Goal: Task Accomplishment & Management: Manage account settings

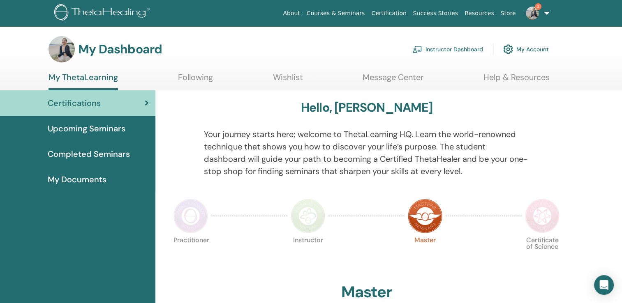
click at [445, 48] on link "Instructor Dashboard" at bounding box center [447, 49] width 71 height 18
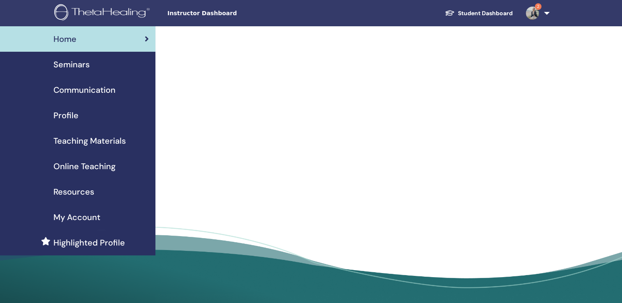
click at [76, 192] on span "Resources" at bounding box center [73, 192] width 41 height 12
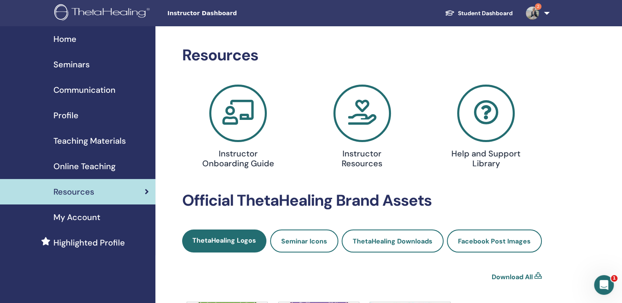
click at [533, 11] on img at bounding box center [532, 13] width 13 height 13
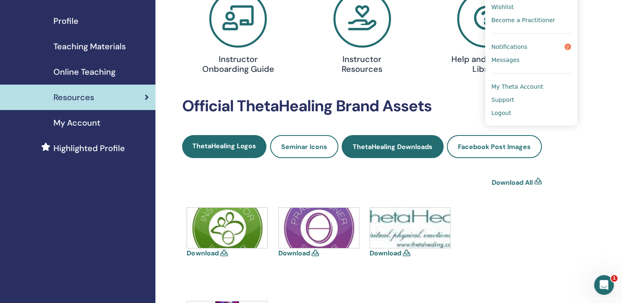
scroll to position [94, 0]
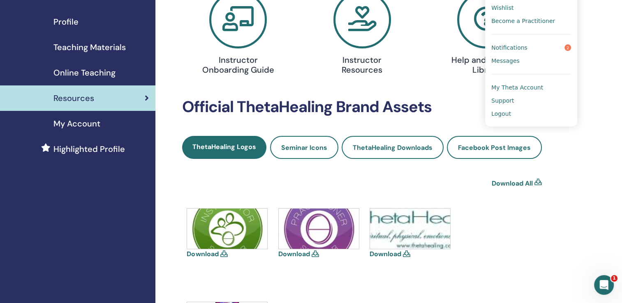
click at [368, 25] on icon at bounding box center [363, 20] width 58 height 58
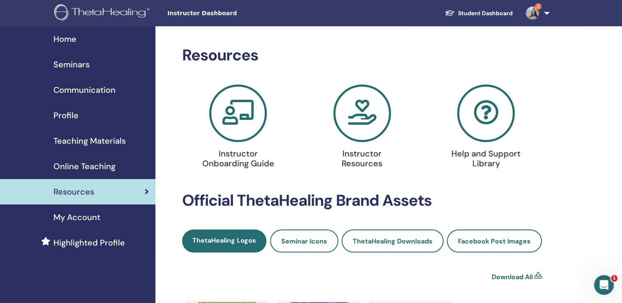
click at [72, 62] on span "Seminars" at bounding box center [71, 64] width 36 height 12
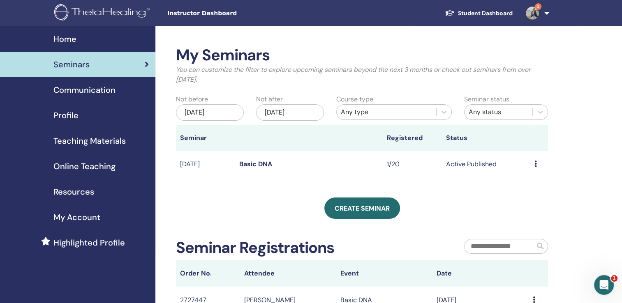
click at [535, 166] on icon at bounding box center [536, 164] width 2 height 7
click at [519, 197] on link "Attendees" at bounding box center [528, 197] width 31 height 9
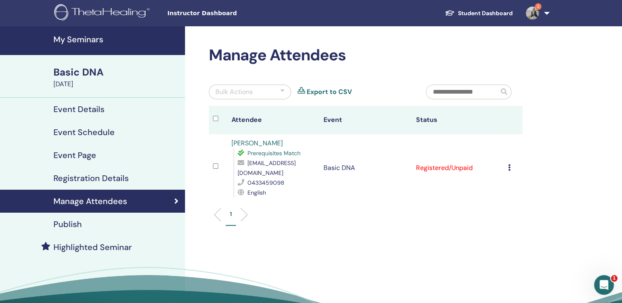
click at [506, 169] on td "Cancel Registration Do not auto-certify Mark as Paid Mark as Unpaid Mark as Abs…" at bounding box center [513, 167] width 19 height 67
click at [511, 167] on div "Cancel Registration Do not auto-certify Mark as Paid Mark as Unpaid Mark as Abs…" at bounding box center [513, 168] width 10 height 10
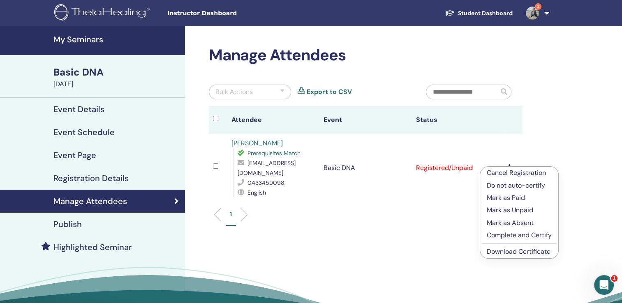
click at [502, 196] on p "Mark as Paid" at bounding box center [519, 198] width 65 height 10
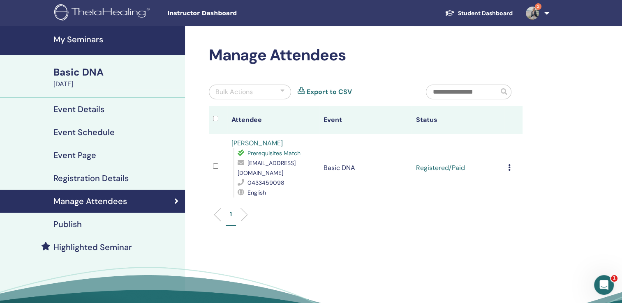
click at [509, 167] on icon at bounding box center [509, 167] width 2 height 7
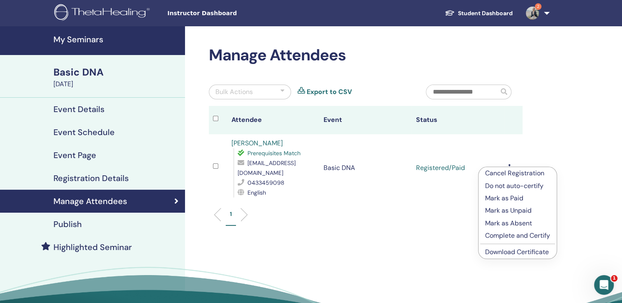
click at [497, 252] on link "Download Certificate" at bounding box center [517, 252] width 64 height 9
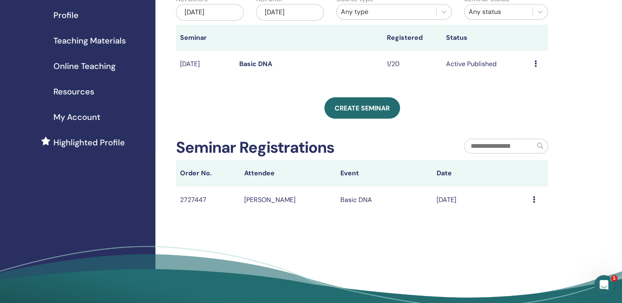
scroll to position [101, 0]
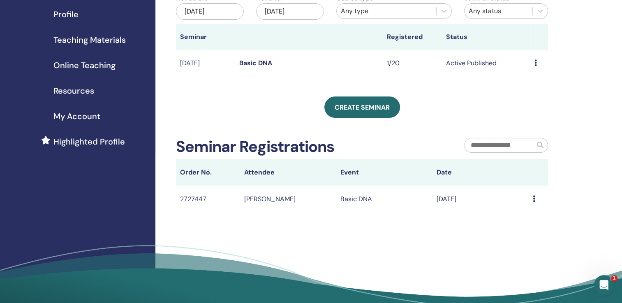
click at [533, 199] on icon at bounding box center [534, 199] width 2 height 7
click at [573, 198] on div "My Seminars You can customize the filter to explore upcoming seminars beyond th…" at bounding box center [388, 126] width 467 height 403
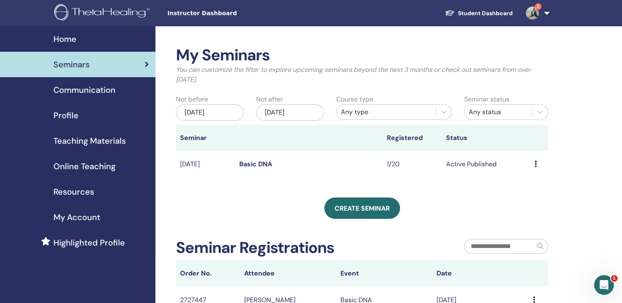
click at [108, 94] on span "Communication" at bounding box center [84, 90] width 62 height 12
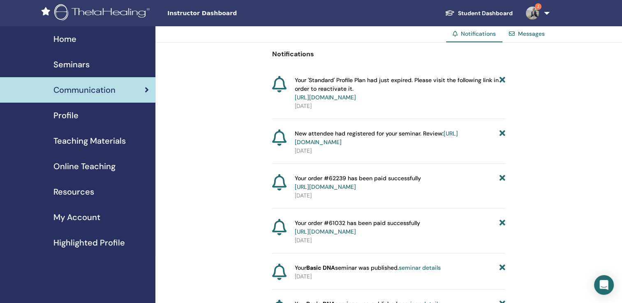
click at [74, 114] on span "Profile" at bounding box center [65, 115] width 25 height 12
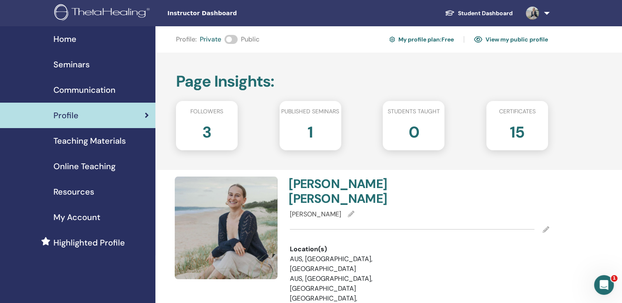
click at [348, 215] on icon at bounding box center [351, 214] width 7 height 7
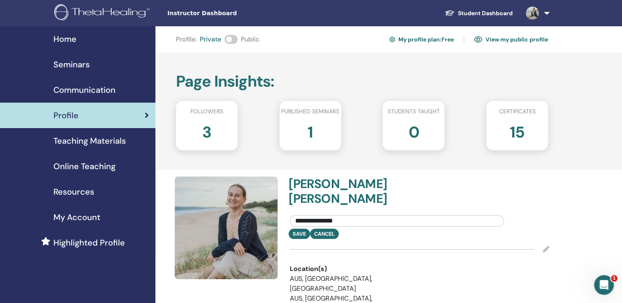
click at [396, 200] on h4 "Stella Guerri-Guttenberg" at bounding box center [352, 192] width 126 height 30
click at [231, 39] on span at bounding box center [231, 39] width 13 height 9
click at [237, 38] on span at bounding box center [231, 39] width 13 height 9
click at [212, 39] on span "Private" at bounding box center [210, 40] width 21 height 10
click at [229, 39] on span at bounding box center [231, 39] width 13 height 9
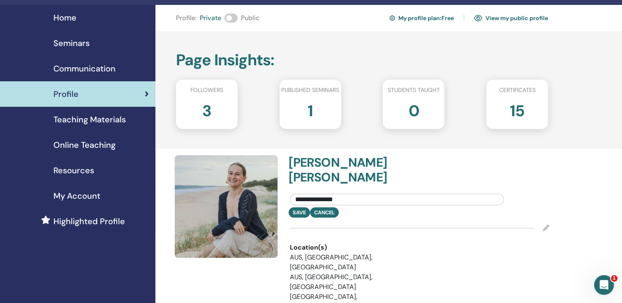
scroll to position [22, 0]
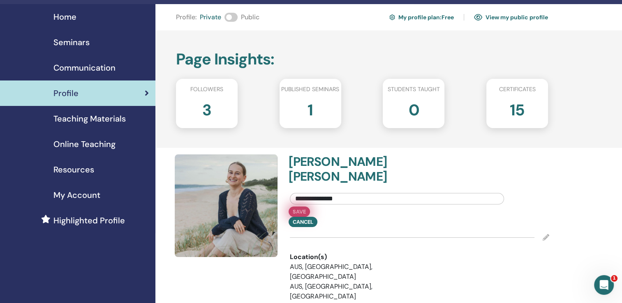
click at [299, 210] on button "Save" at bounding box center [299, 212] width 21 height 10
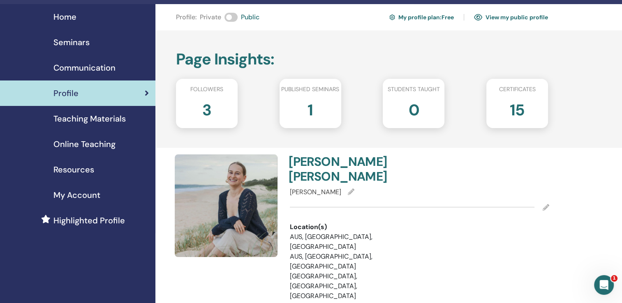
click at [544, 205] on icon at bounding box center [546, 207] width 7 height 7
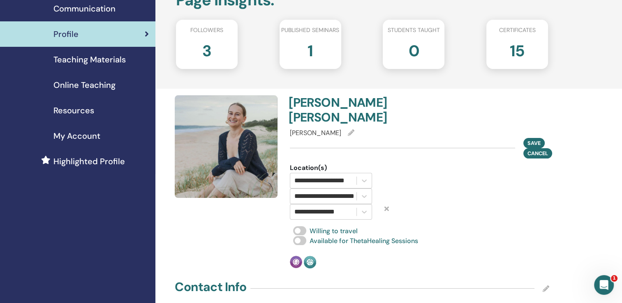
scroll to position [82, 0]
click at [401, 187] on div at bounding box center [453, 191] width 113 height 57
click at [364, 182] on icon at bounding box center [364, 180] width 8 height 8
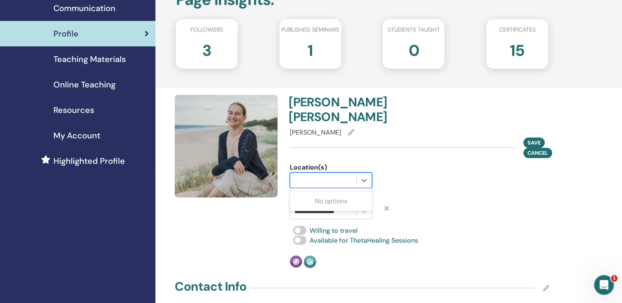
click at [403, 185] on div at bounding box center [453, 191] width 113 height 57
click at [347, 273] on div "**********" at bounding box center [362, 246] width 372 height 591
click at [337, 181] on div at bounding box center [323, 181] width 58 height 12
type input "*"
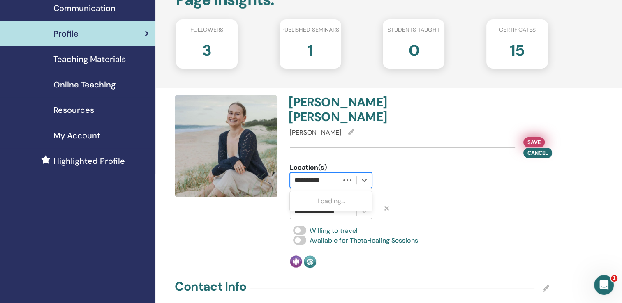
type input "**********"
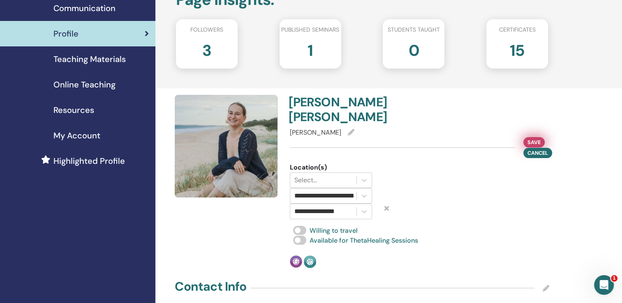
click at [528, 142] on span "Save" at bounding box center [534, 142] width 13 height 9
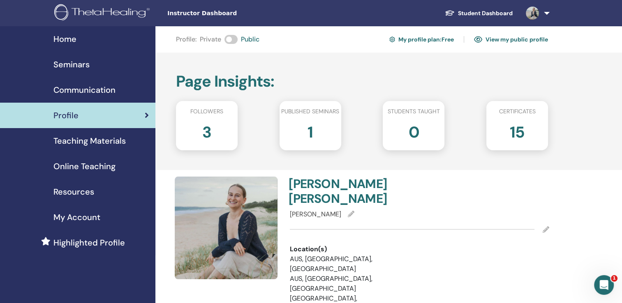
click at [512, 41] on link "View my public profile" at bounding box center [511, 39] width 74 height 13
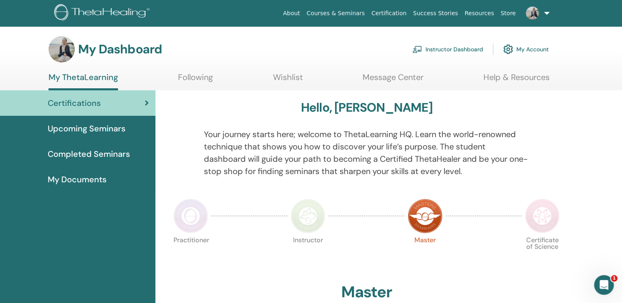
click at [461, 49] on link "Instructor Dashboard" at bounding box center [447, 49] width 71 height 18
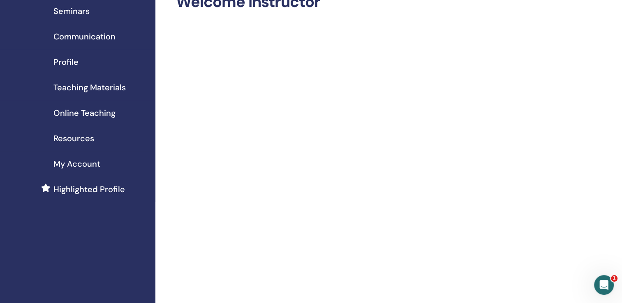
scroll to position [53, 0]
click at [99, 88] on span "Teaching Materials" at bounding box center [89, 88] width 72 height 12
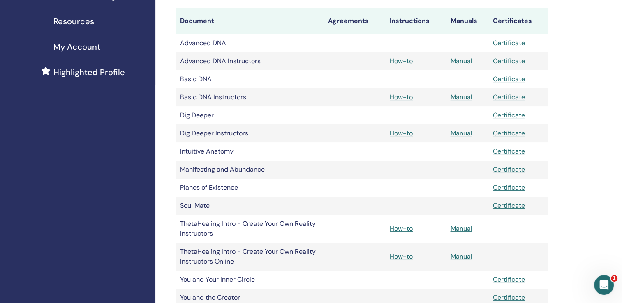
scroll to position [169, 0]
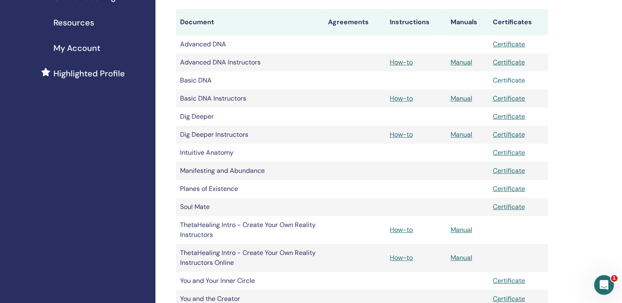
click at [508, 79] on link "Certificate" at bounding box center [509, 80] width 32 height 9
click at [500, 101] on link "Certificate" at bounding box center [509, 98] width 32 height 9
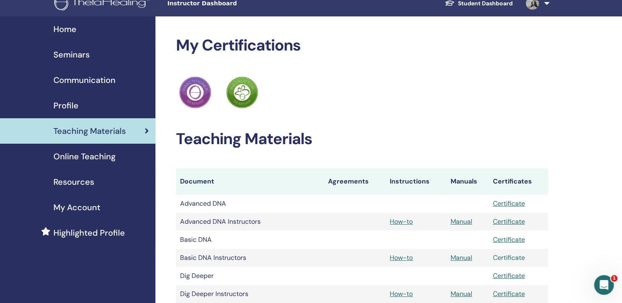
scroll to position [9, 0]
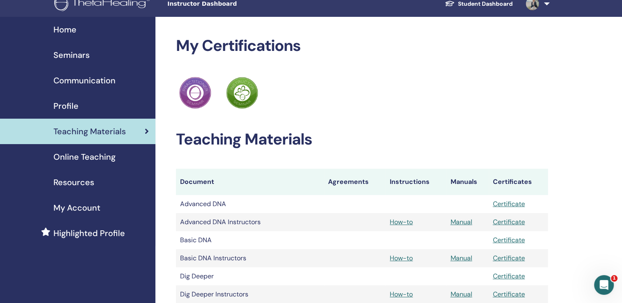
click at [122, 157] on div "Online Teaching" at bounding box center [78, 157] width 142 height 12
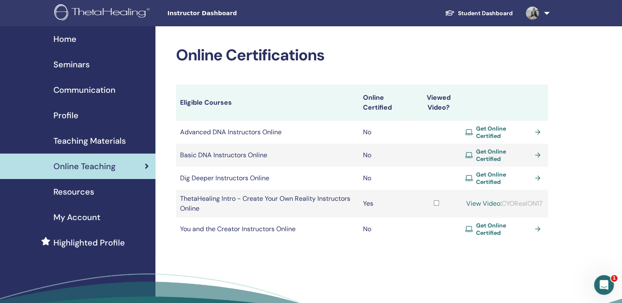
click at [494, 149] on span "Get Online Certified" at bounding box center [504, 155] width 56 height 15
click at [76, 89] on span "Communication" at bounding box center [84, 90] width 62 height 12
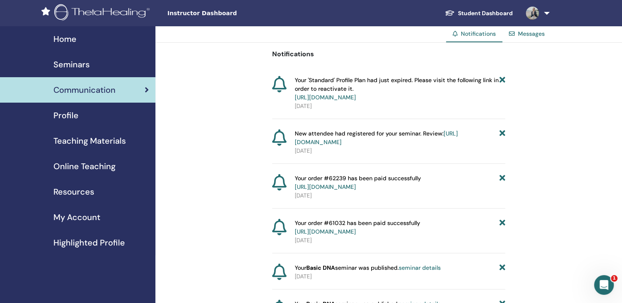
click at [70, 192] on span "Resources" at bounding box center [73, 192] width 41 height 12
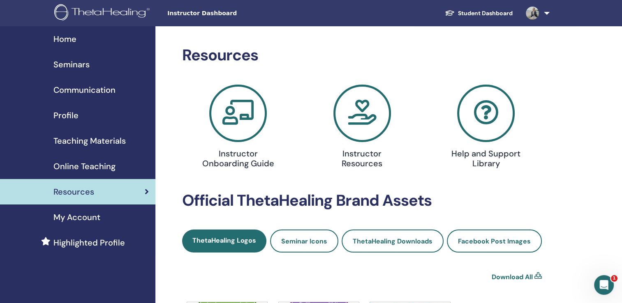
click at [82, 63] on span "Seminars" at bounding box center [71, 64] width 36 height 12
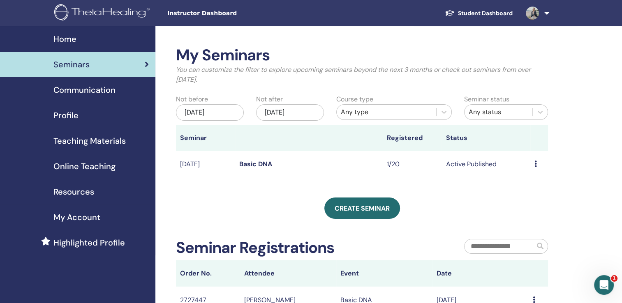
click at [544, 12] on link at bounding box center [536, 13] width 34 height 26
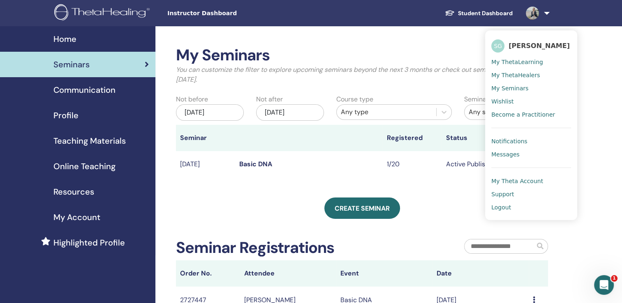
click at [619, 67] on div "My Seminars You can customize the filter to explore upcoming seminars beyond th…" at bounding box center [388, 227] width 467 height 403
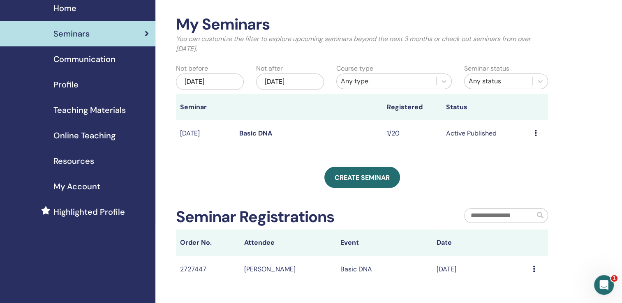
scroll to position [30, 0]
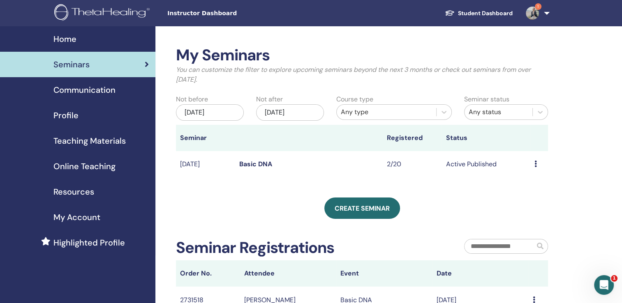
click at [535, 163] on icon at bounding box center [536, 164] width 2 height 7
click at [521, 195] on link "Attendees" at bounding box center [528, 194] width 31 height 9
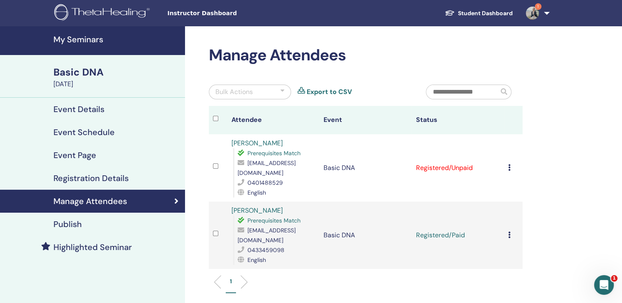
click at [510, 168] on icon at bounding box center [509, 167] width 2 height 7
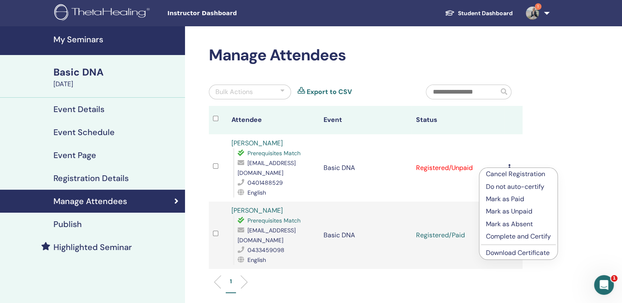
click at [494, 253] on link "Download Certificate" at bounding box center [518, 253] width 64 height 9
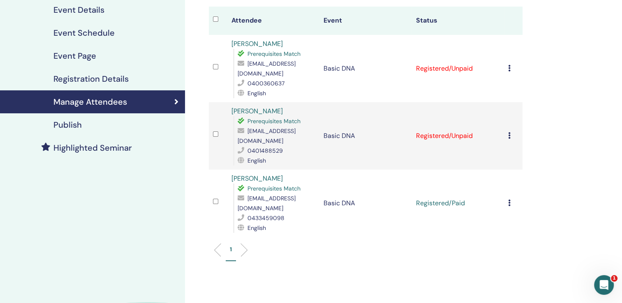
click at [507, 69] on td "Cancel Registration Do not auto-certify Mark as Paid Mark as Unpaid Mark as Abs…" at bounding box center [513, 68] width 19 height 67
click at [508, 67] on icon at bounding box center [509, 68] width 2 height 7
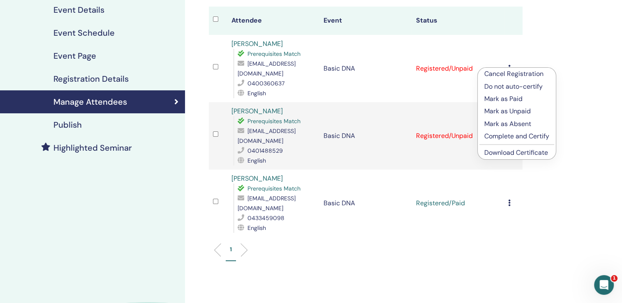
click at [498, 155] on link "Download Certificate" at bounding box center [516, 152] width 64 height 9
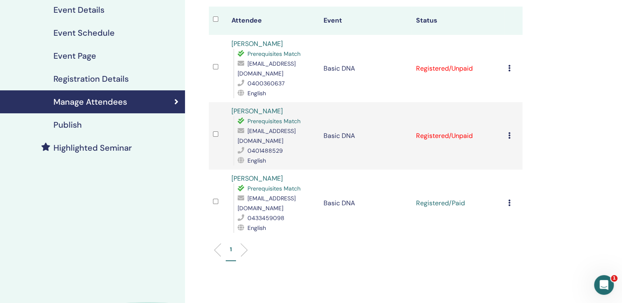
click at [509, 68] on icon at bounding box center [509, 68] width 2 height 7
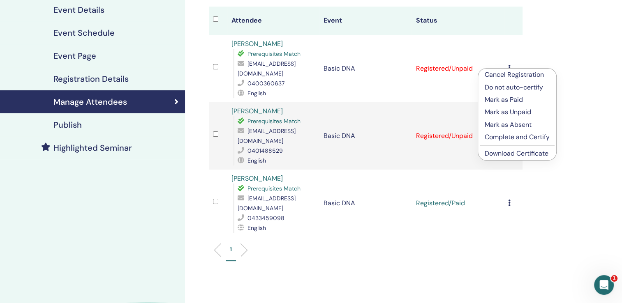
click at [508, 100] on p "Mark as Paid" at bounding box center [517, 100] width 65 height 10
